Goal: Find specific page/section: Find specific page/section

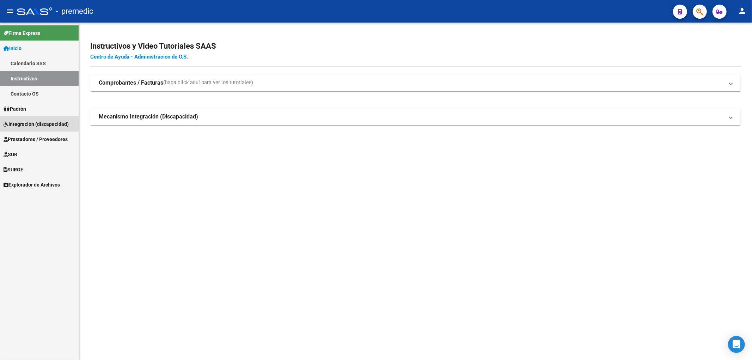
click at [26, 122] on span "Integración (discapacidad)" at bounding box center [36, 124] width 65 height 8
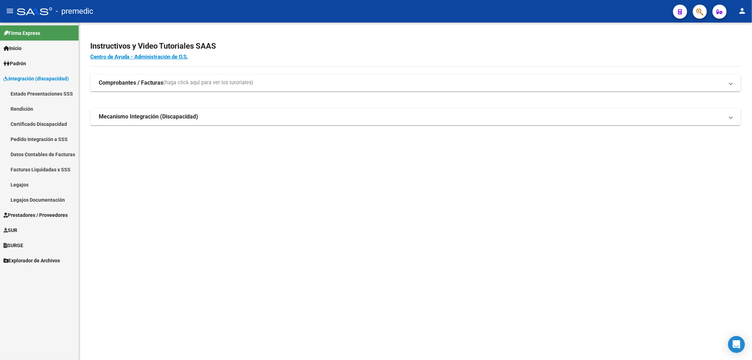
click at [34, 91] on link "Estado Presentaciones SSS" at bounding box center [39, 93] width 79 height 15
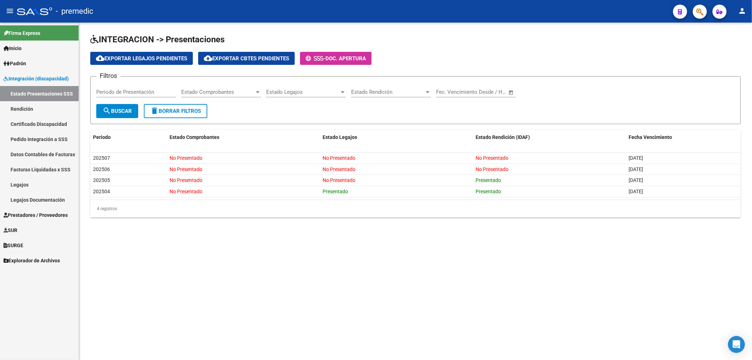
click at [218, 279] on mat-sidenav-content "INTEGRACION -> Presentaciones cloud_download Exportar Legajos Pendientes cloud_…" at bounding box center [415, 192] width 673 height 338
click at [237, 225] on div "INTEGRACION -> Presentaciones cloud_download Exportar Legajos Pendientes cloud_…" at bounding box center [415, 132] width 673 height 218
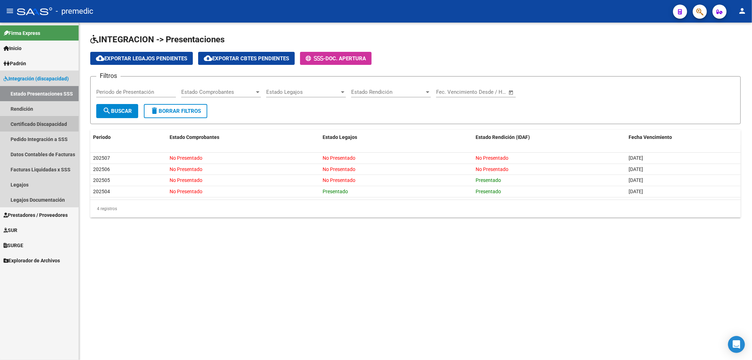
click at [36, 122] on link "Certificado Discapacidad" at bounding box center [39, 123] width 79 height 15
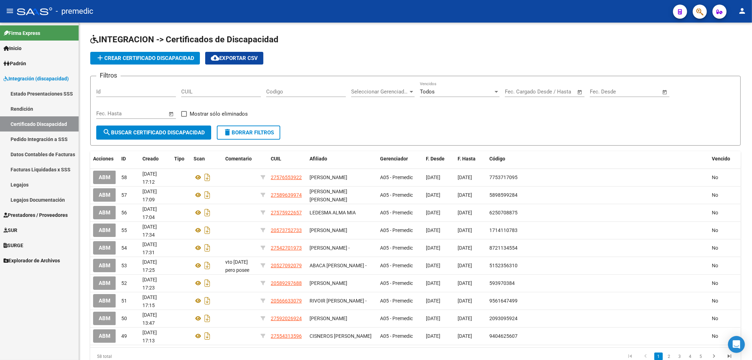
click at [18, 209] on link "Prestadores / Proveedores" at bounding box center [39, 214] width 79 height 15
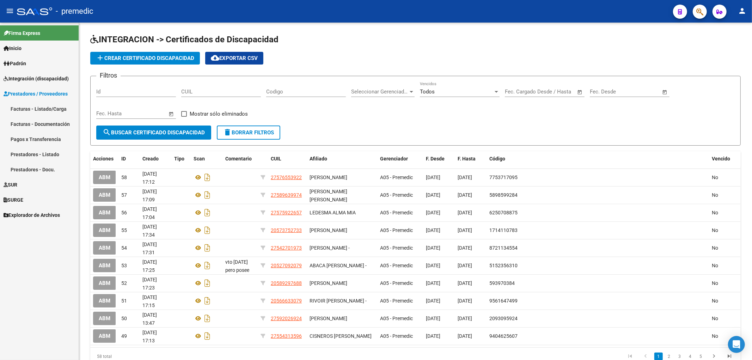
click at [41, 109] on link "Facturas - Listado/Carga" at bounding box center [39, 108] width 79 height 15
